Goal: Task Accomplishment & Management: Manage account settings

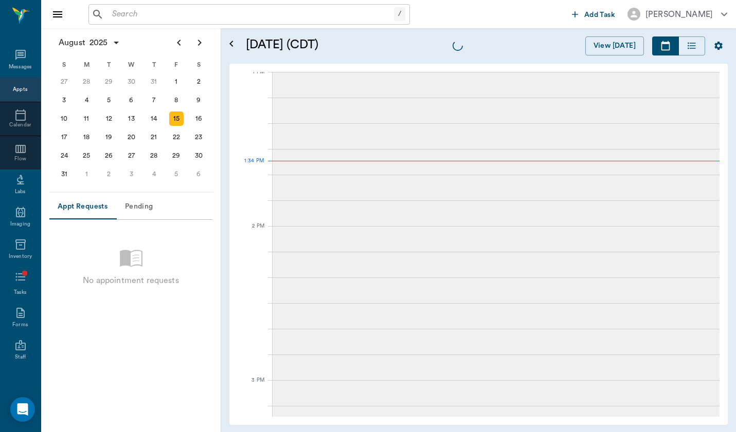
scroll to position [773, 0]
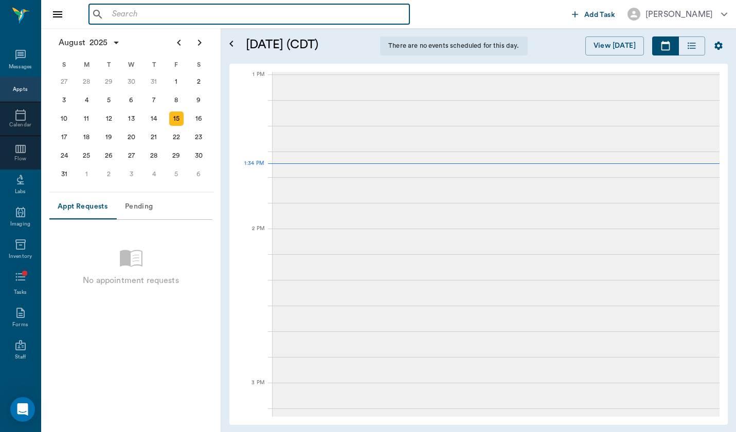
click at [156, 7] on input "text" at bounding box center [256, 14] width 297 height 14
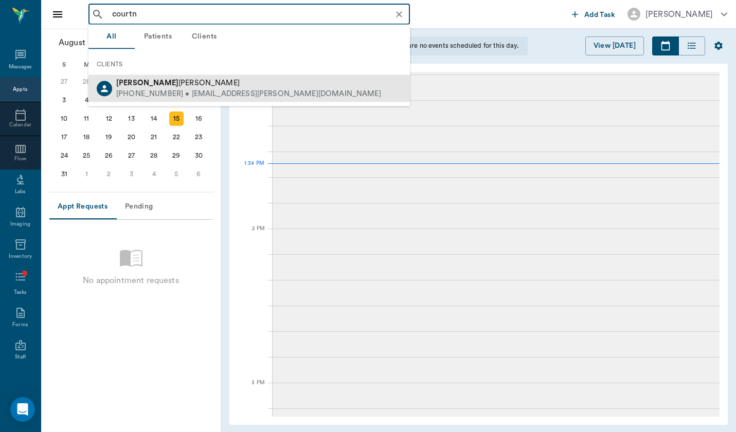
click at [152, 86] on span "[PERSON_NAME]" at bounding box center [177, 83] width 123 height 8
type input "courtn"
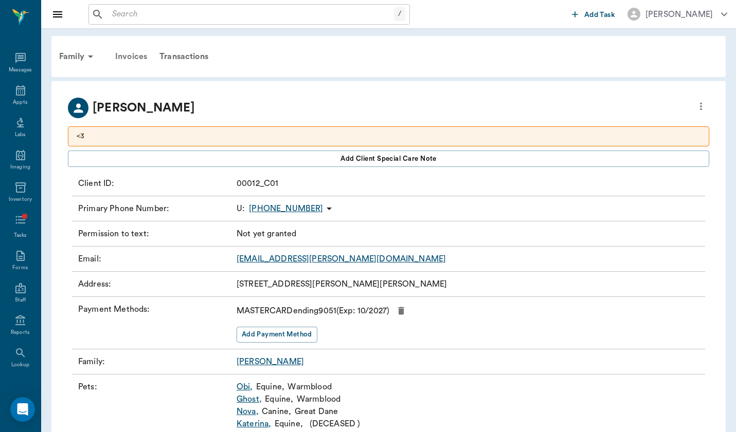
click at [132, 57] on div "Invoices" at bounding box center [131, 56] width 44 height 25
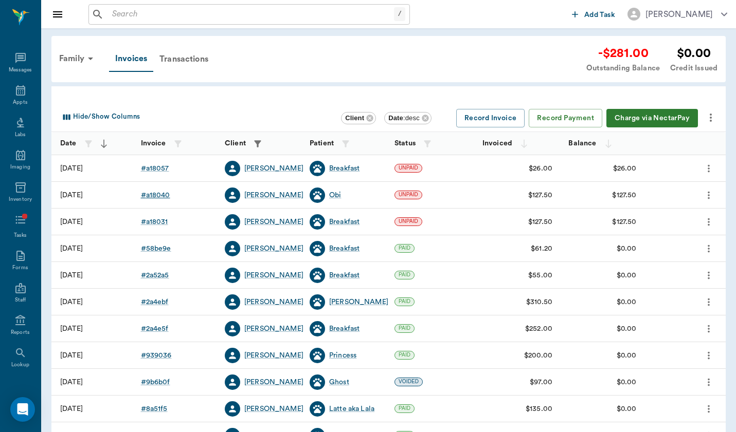
click at [160, 194] on div "# a18040" at bounding box center [155, 195] width 29 height 10
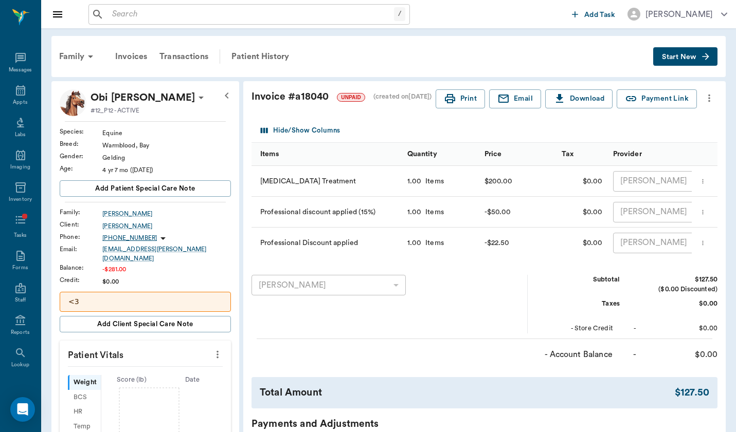
click at [708, 101] on icon "more" at bounding box center [709, 99] width 2 height 8
click at [695, 159] on span "Void Invoice" at bounding box center [666, 154] width 86 height 11
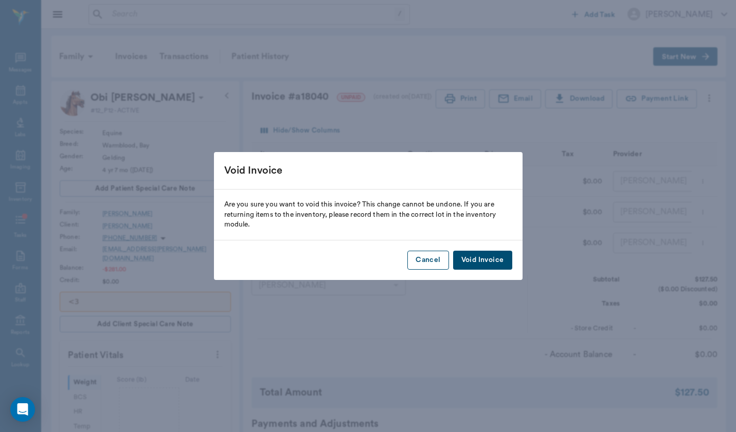
click at [423, 262] on button "Cancel" at bounding box center [427, 260] width 41 height 19
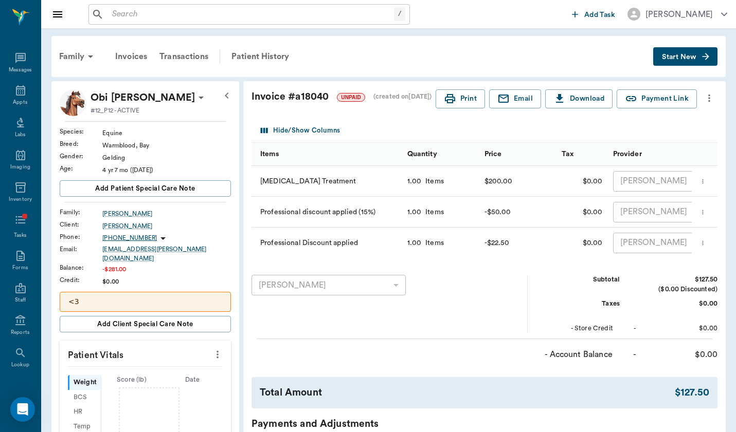
click at [710, 97] on icon "more" at bounding box center [708, 98] width 11 height 12
click at [699, 115] on span "Edit Invoice" at bounding box center [666, 116] width 86 height 11
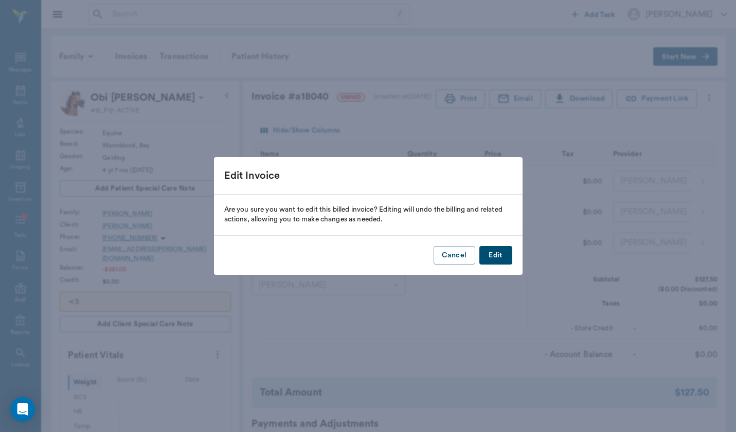
click at [513, 256] on div "Cancel Edit" at bounding box center [368, 256] width 308 height 40
click at [500, 258] on button "Edit" at bounding box center [495, 255] width 33 height 19
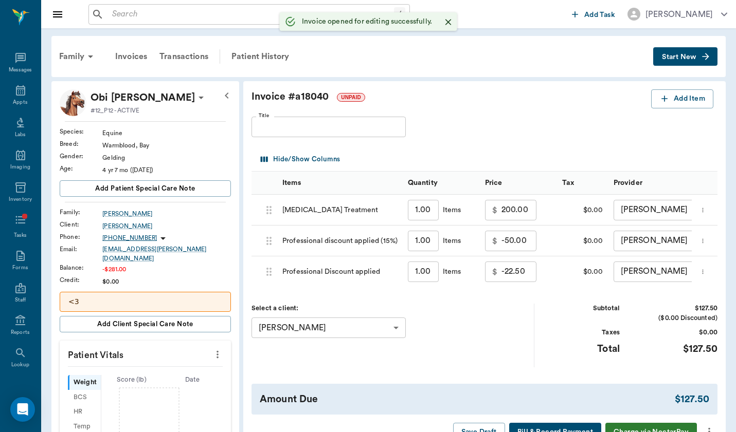
click at [501, 241] on input "-50.00" at bounding box center [518, 241] width 35 height 21
type input "0.00"
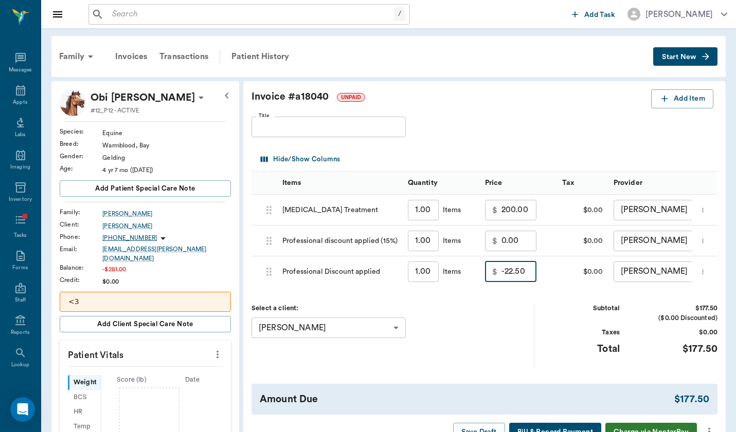
click at [501, 265] on input "-22.50" at bounding box center [518, 272] width 35 height 21
type input "0.00"
drag, startPoint x: 482, startPoint y: 274, endPoint x: 423, endPoint y: 274, distance: 59.1
click at [422, 274] on div "689c9828dc971ce5328095dc Professional Discount applied 1.00 ​ Items $ 0.00 ​ $0…" at bounding box center [504, 272] width 507 height 31
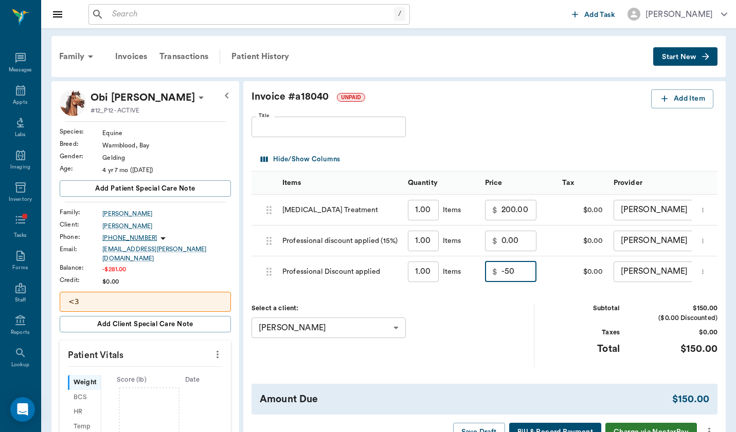
type input "-50.00"
click at [445, 337] on div "Select a client: [PERSON_NAME] 64ab7c8f494c47113418dbd3 ​" at bounding box center [392, 335] width 283 height 63
click at [501, 242] on input "0.00" at bounding box center [518, 241] width 35 height 21
type input "-22.50"
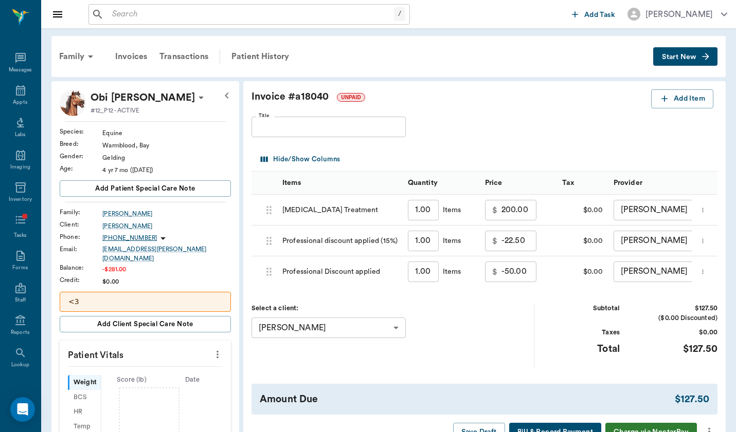
click at [502, 304] on div "Select a client: [PERSON_NAME] 64ab7c8f494c47113418dbd3 ​" at bounding box center [392, 335] width 283 height 63
click at [27, 59] on div "Messages" at bounding box center [20, 64] width 41 height 32
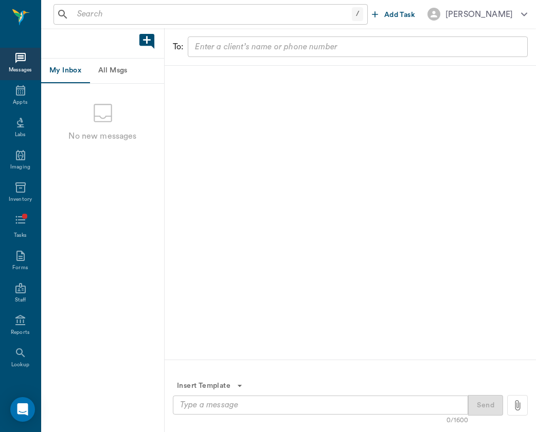
click at [211, 11] on input "text" at bounding box center [212, 14] width 279 height 14
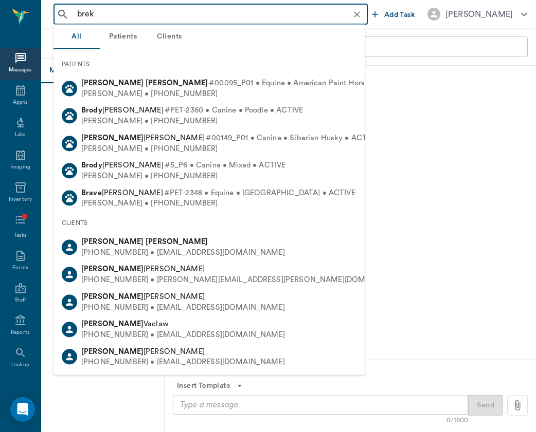
type input "brekk"
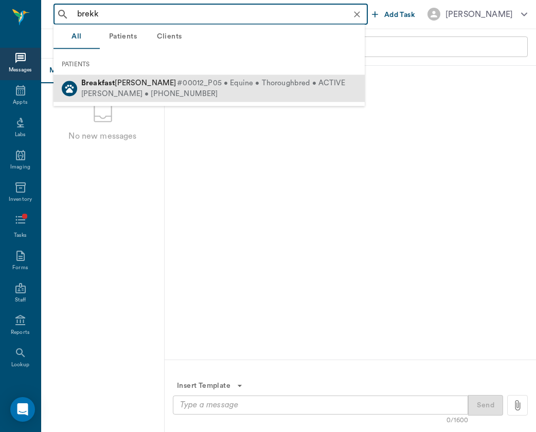
click at [211, 85] on span "#00012_P05 • Equine • Thoroughbred • ACTIVE" at bounding box center [261, 83] width 168 height 11
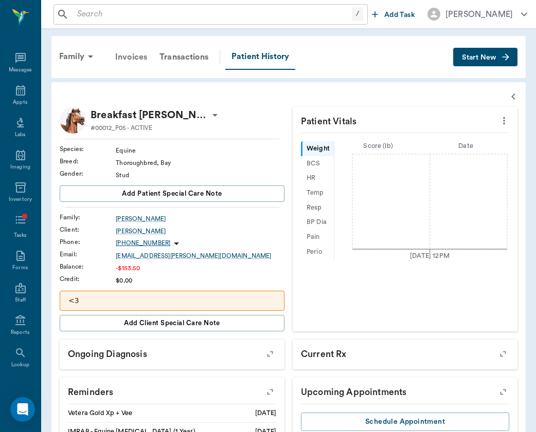
click at [132, 55] on div "Invoices" at bounding box center [131, 57] width 44 height 25
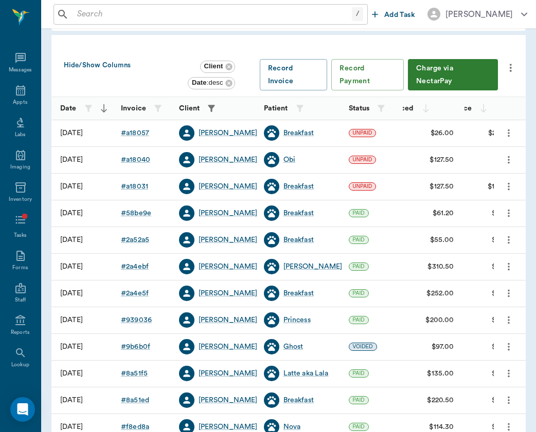
scroll to position [54, 0]
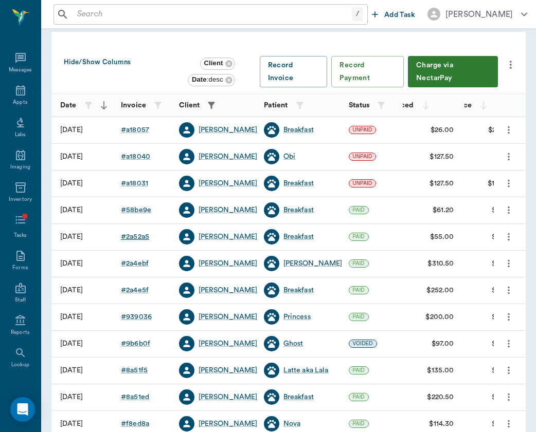
click at [138, 236] on div "# 2a52a5" at bounding box center [135, 237] width 28 height 10
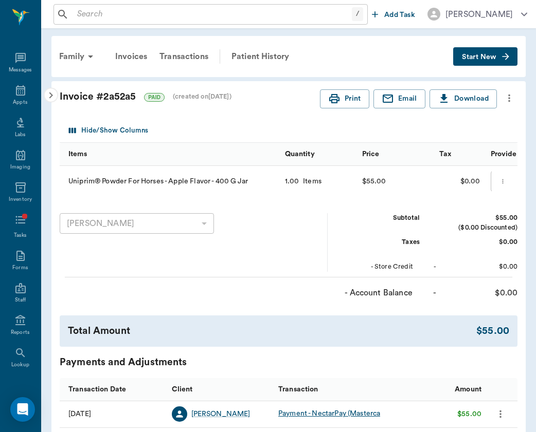
click at [54, 96] on icon "button" at bounding box center [51, 95] width 12 height 12
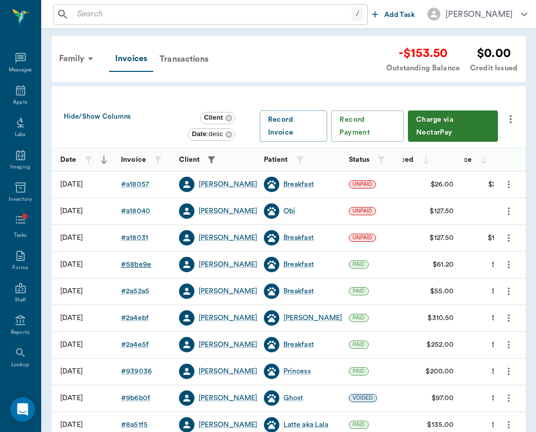
click at [137, 261] on div "# 58be9e" at bounding box center [136, 265] width 30 height 10
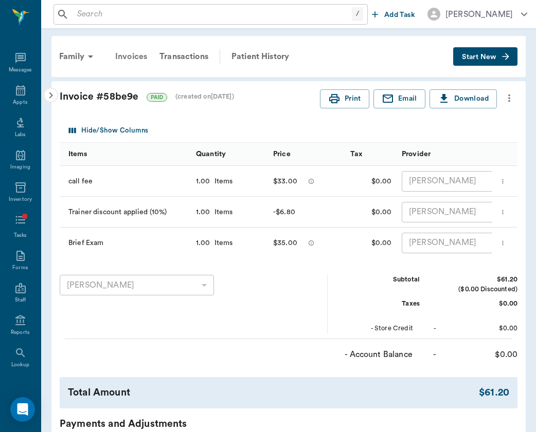
click at [134, 52] on div "Invoices" at bounding box center [131, 56] width 44 height 25
